Goal: Information Seeking & Learning: Learn about a topic

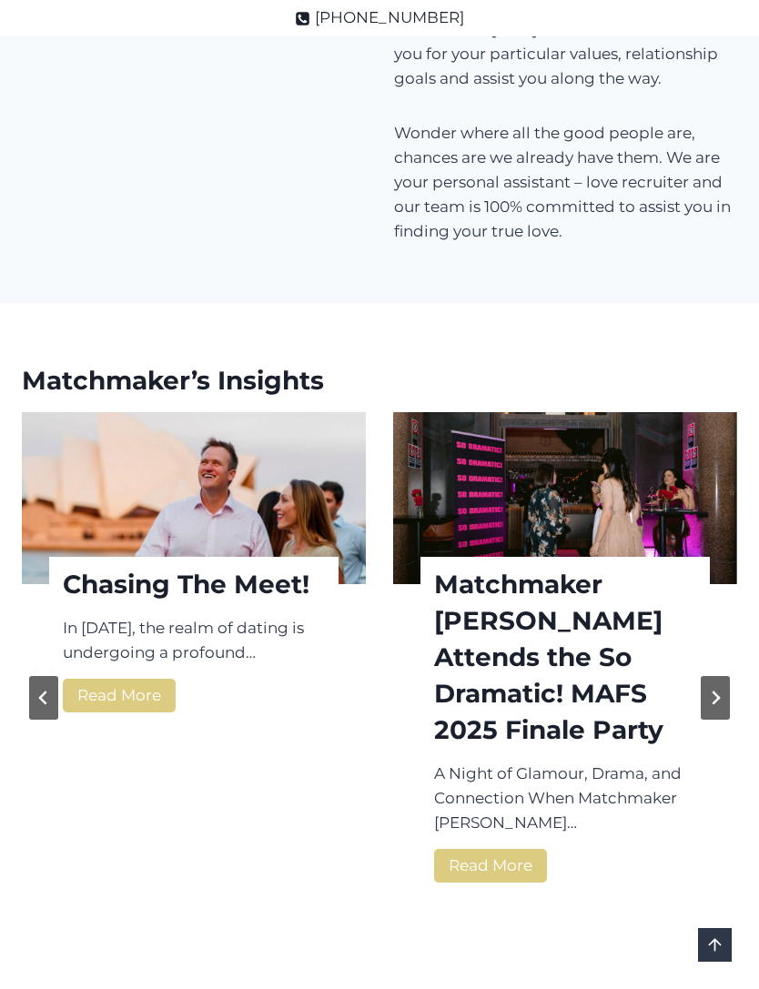
scroll to position [2620, 0]
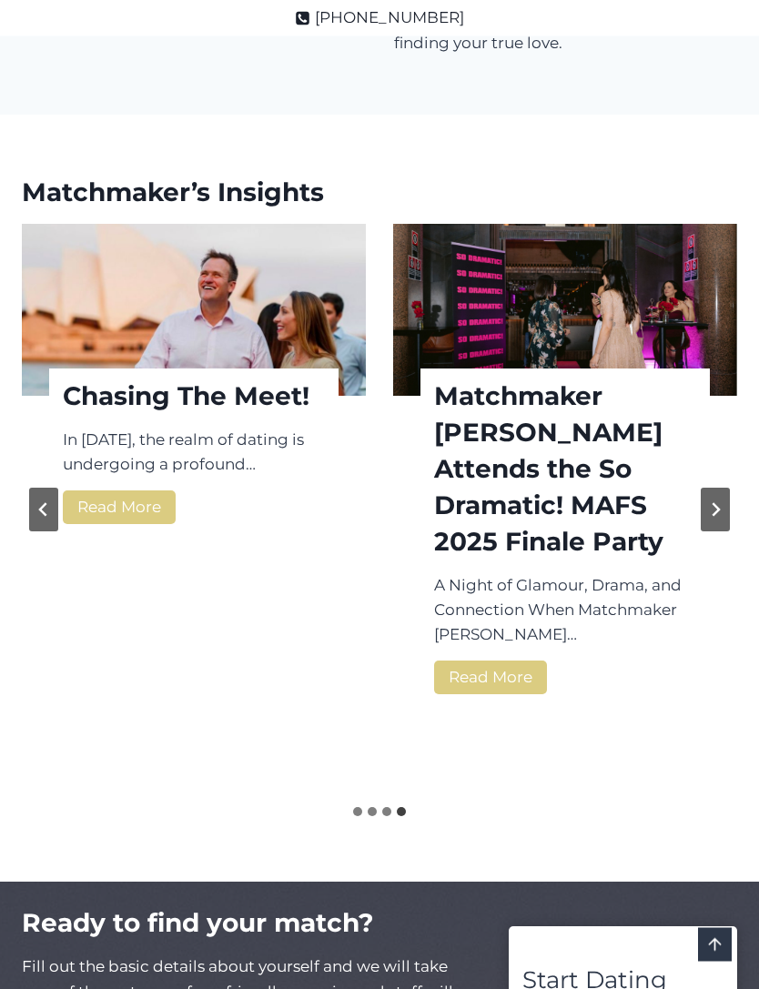
click at [728, 489] on button "Go to first slide" at bounding box center [715, 511] width 29 height 44
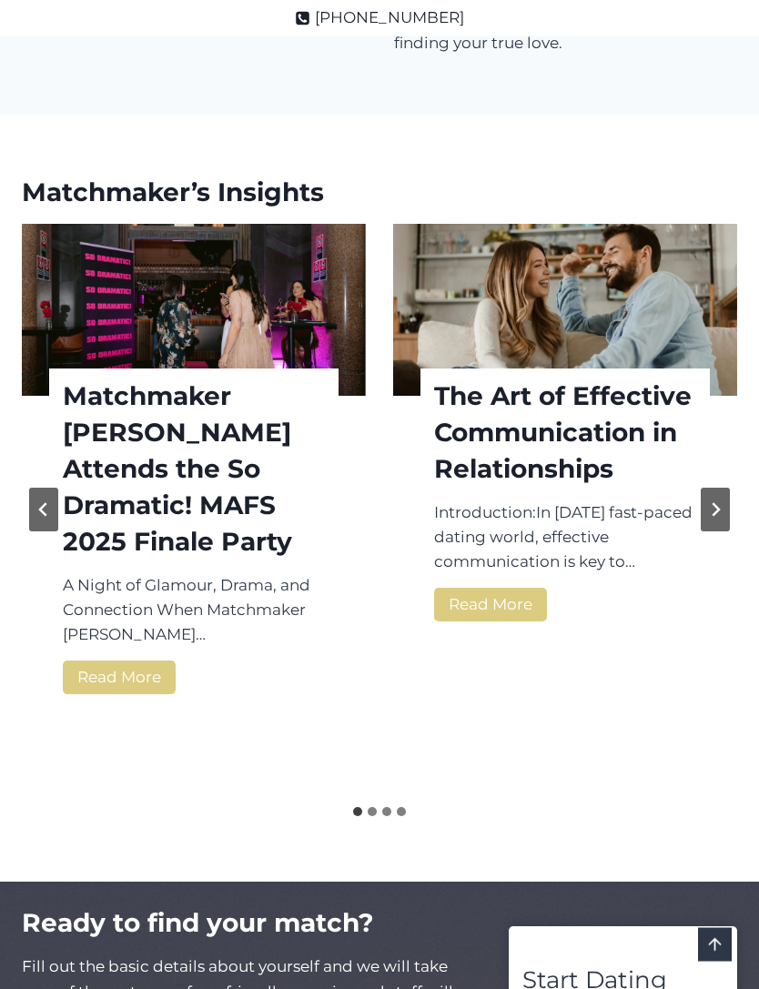
scroll to position [2621, 0]
click at [733, 468] on div "The Art of Effective Communication in Relationships Introduction:In [DATE] fast…" at bounding box center [565, 497] width 344 height 258
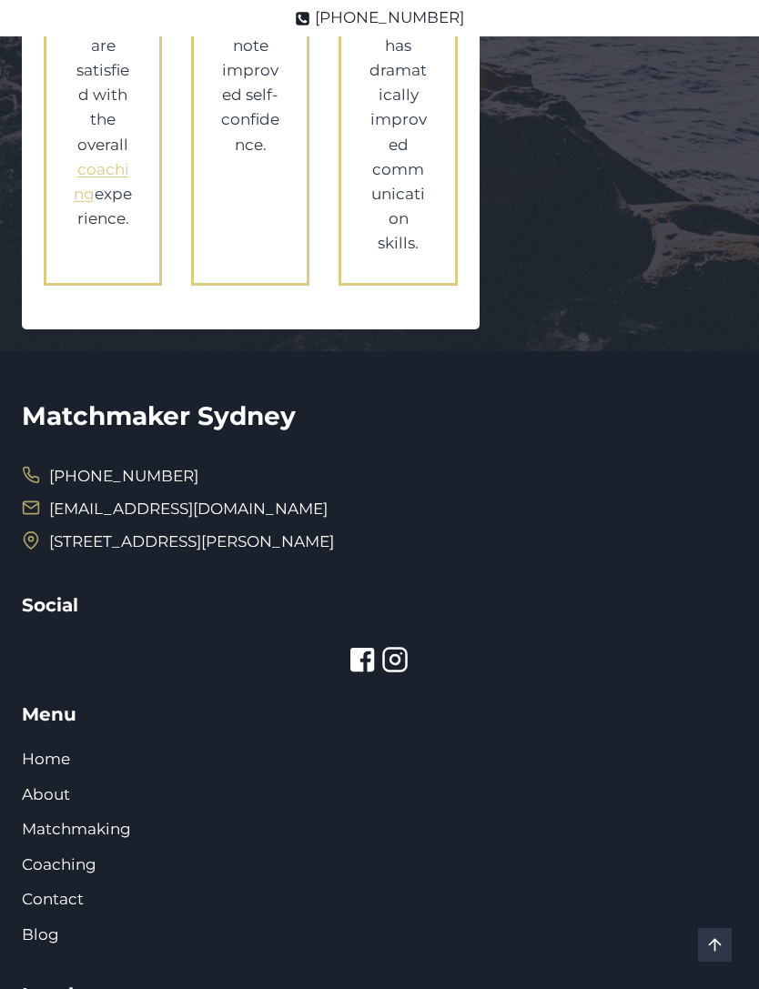
scroll to position [4278, 0]
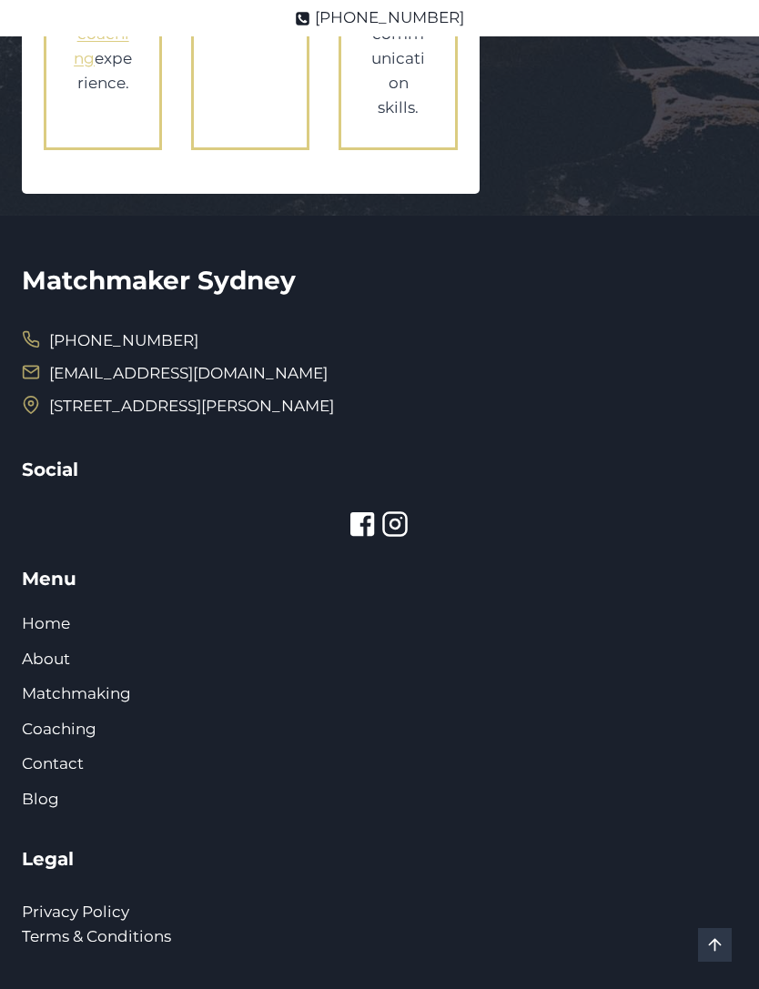
click at [49, 720] on link "Coaching" at bounding box center [59, 729] width 75 height 18
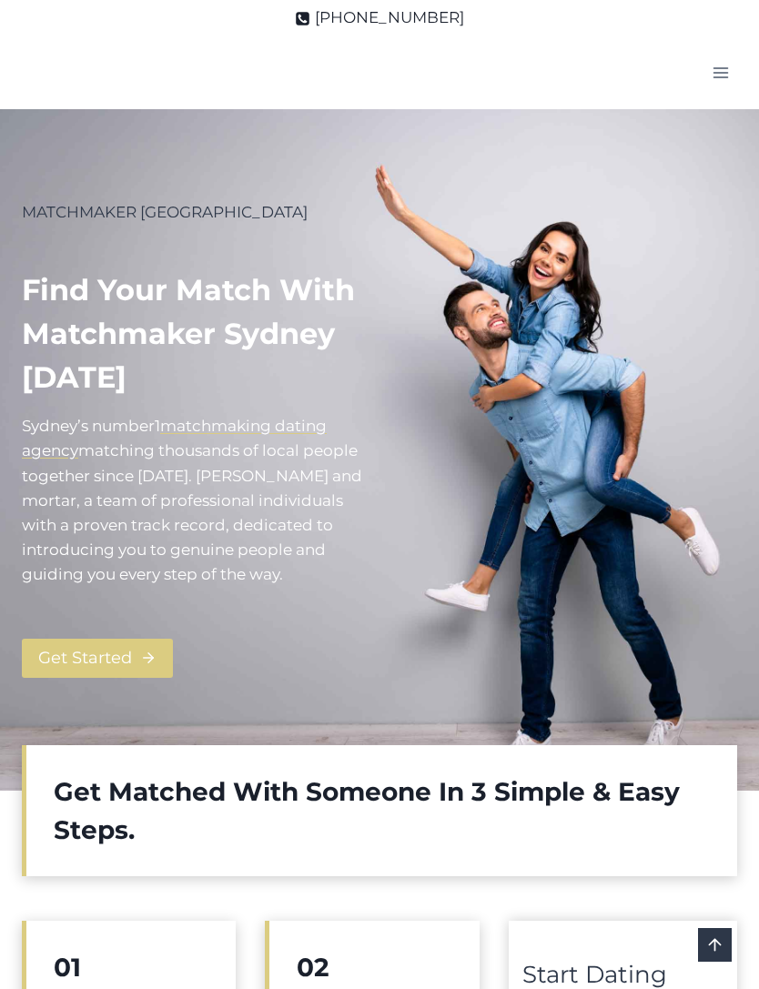
scroll to position [4336, 0]
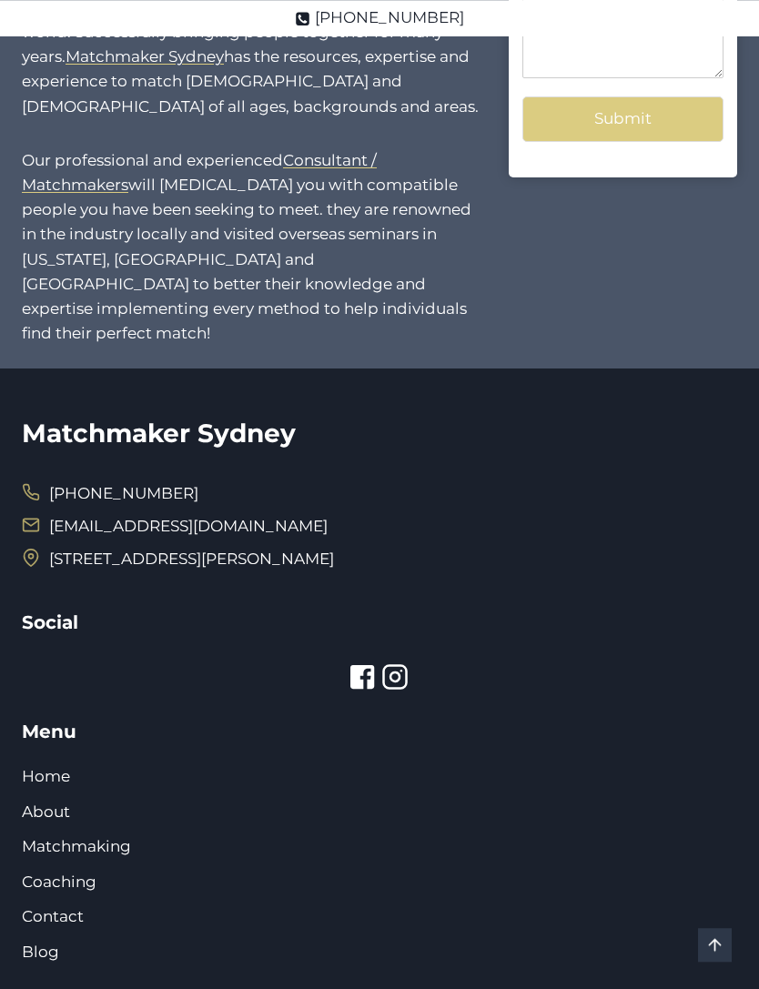
scroll to position [1892, 0]
